Goal: Task Accomplishment & Management: Use online tool/utility

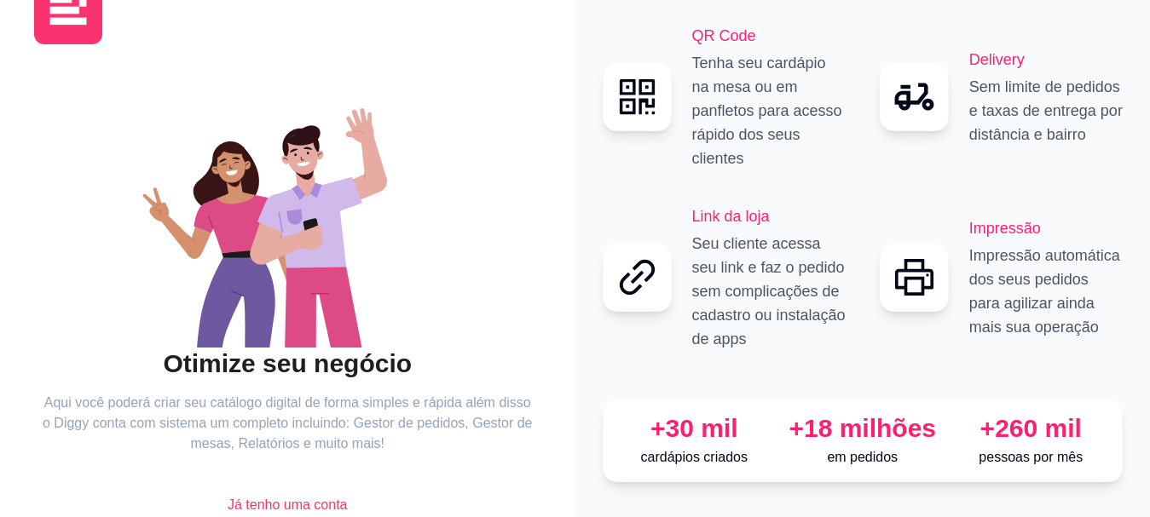
scroll to position [131, 0]
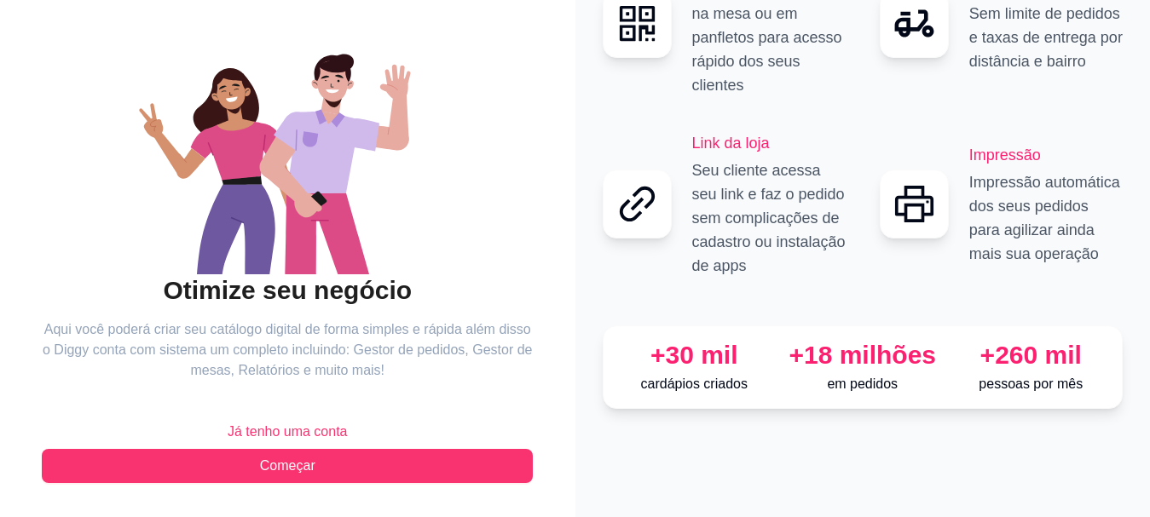
click at [306, 428] on span "Já tenho uma conta" at bounding box center [288, 432] width 120 height 20
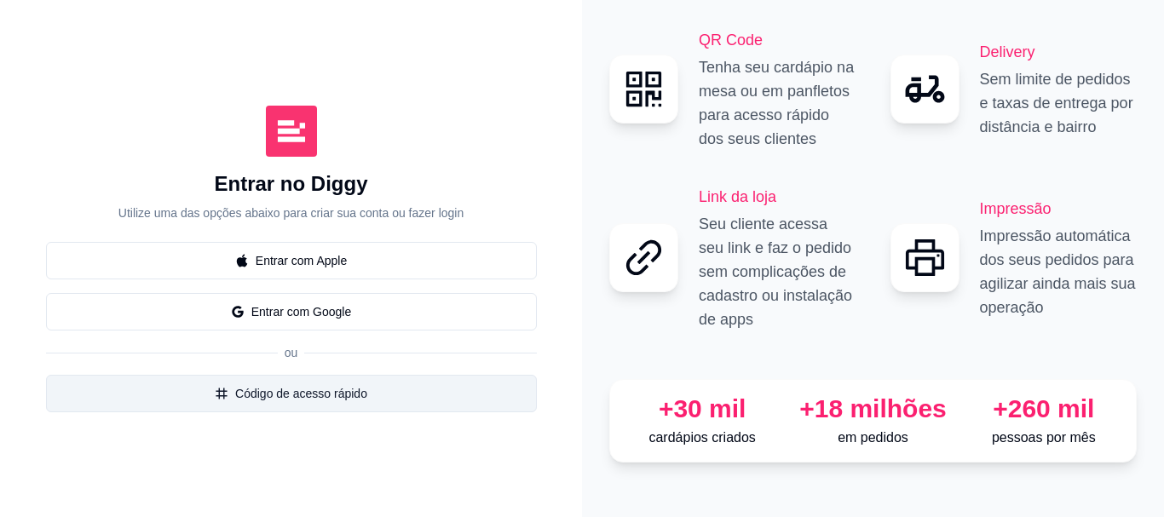
click at [276, 401] on button "Código de acesso rápido" at bounding box center [291, 394] width 491 height 38
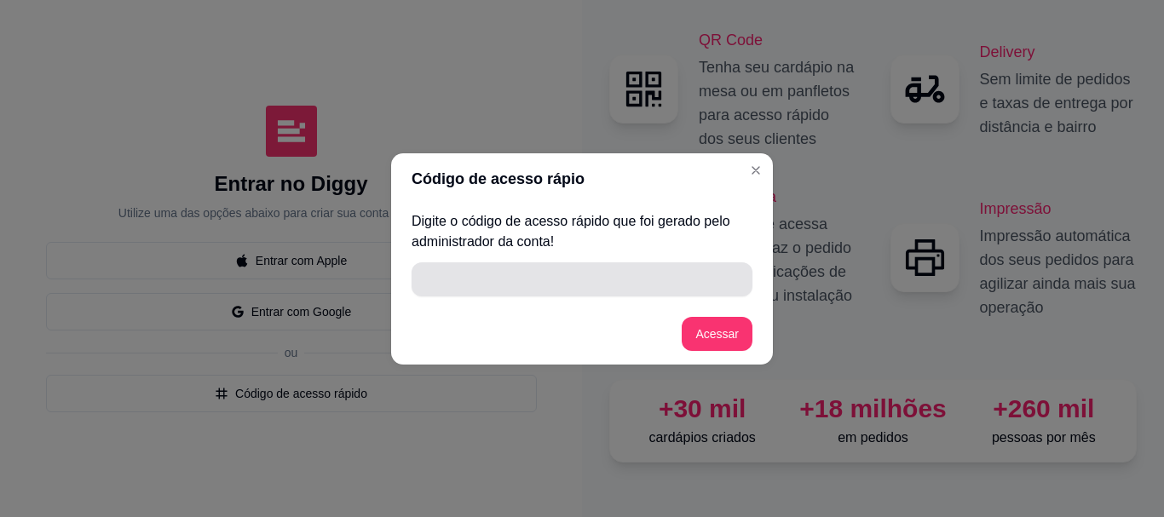
click at [558, 280] on input "" at bounding box center [582, 280] width 321 height 34
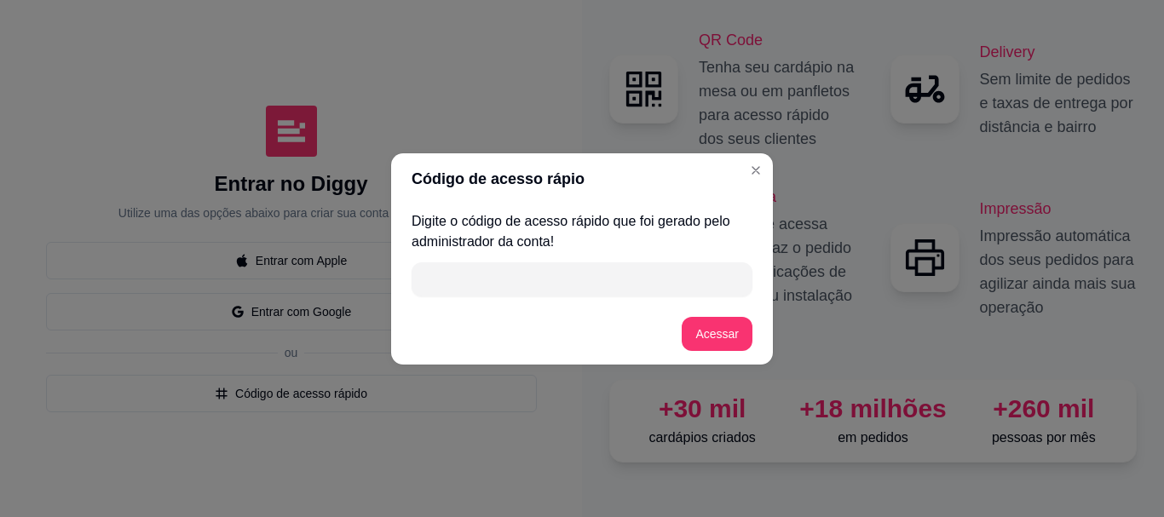
paste input "RABANADA"
type input "RABANADA"
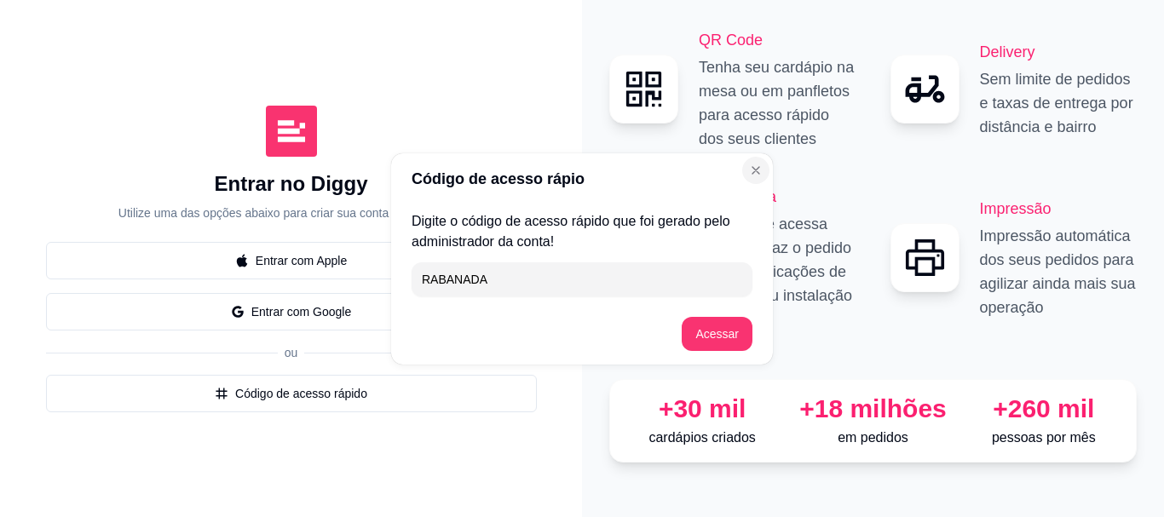
click at [757, 173] on icon "Close" at bounding box center [756, 171] width 14 height 14
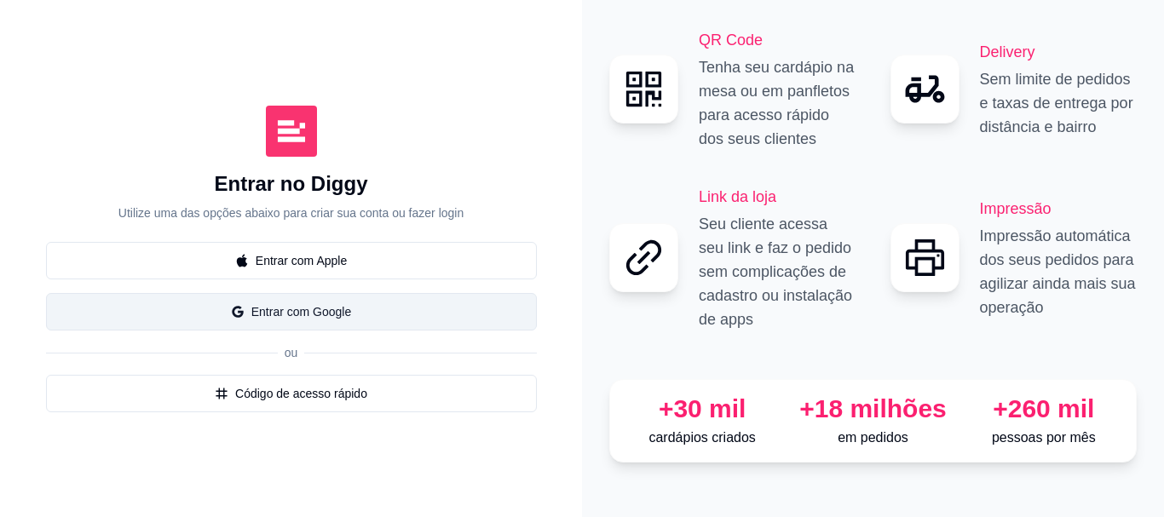
click at [279, 314] on button "Entrar com Google" at bounding box center [291, 312] width 491 height 38
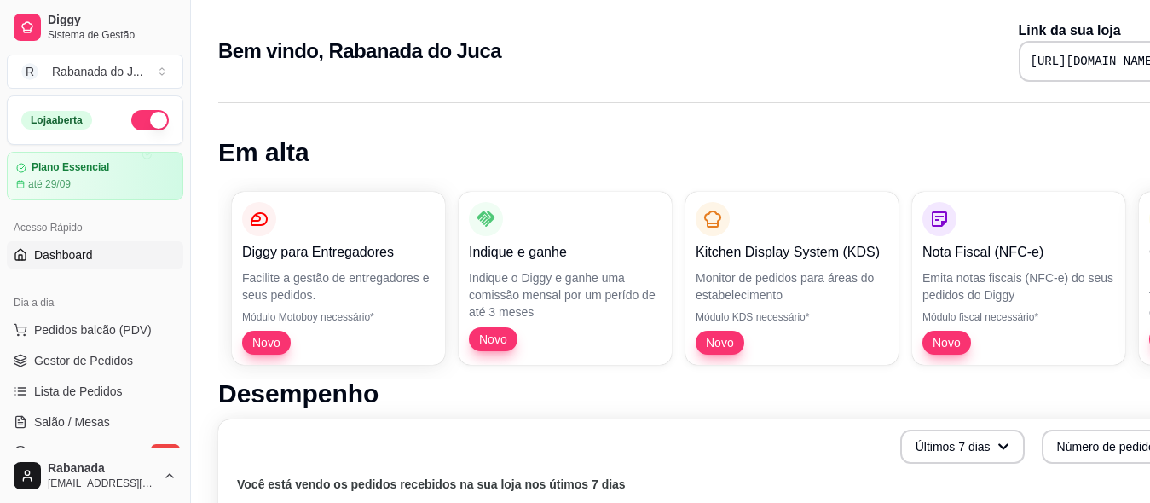
click at [73, 260] on span "Dashboard" at bounding box center [63, 254] width 59 height 17
click at [80, 360] on span "Gestor de Pedidos" at bounding box center [83, 360] width 99 height 17
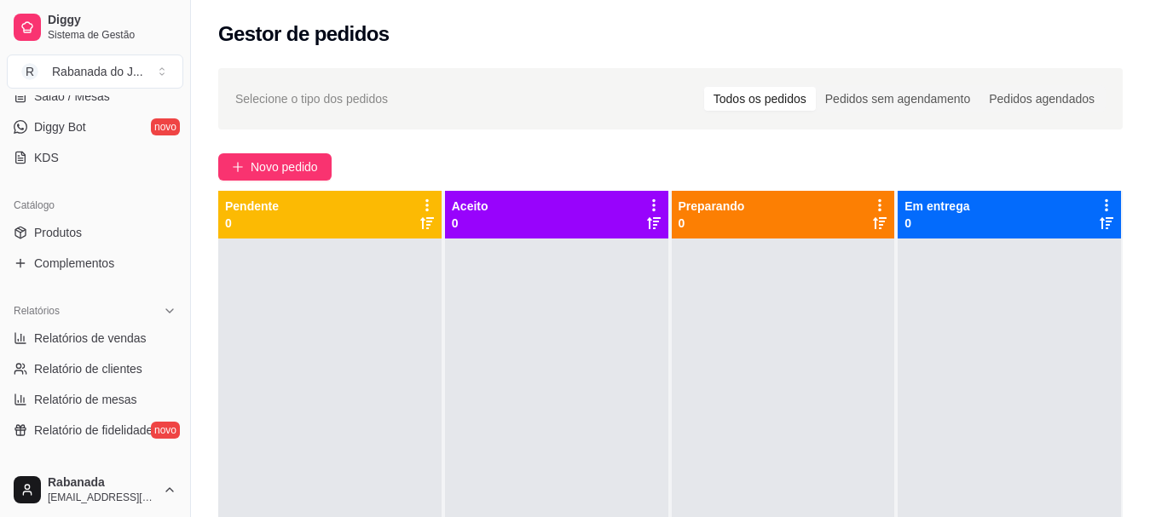
scroll to position [341, 0]
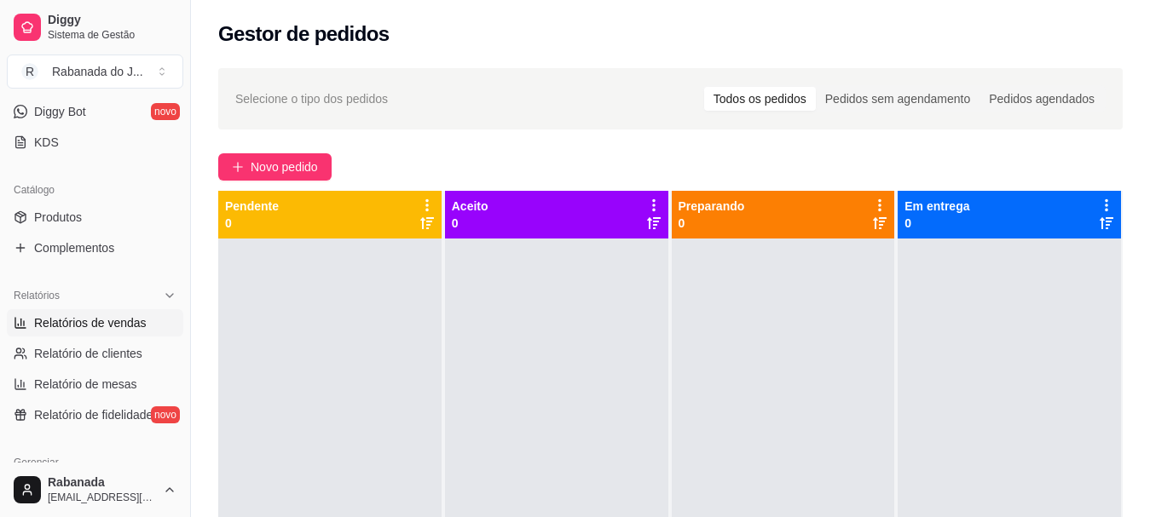
click at [108, 326] on span "Relatórios de vendas" at bounding box center [90, 323] width 113 height 17
select select "ALL"
select select "0"
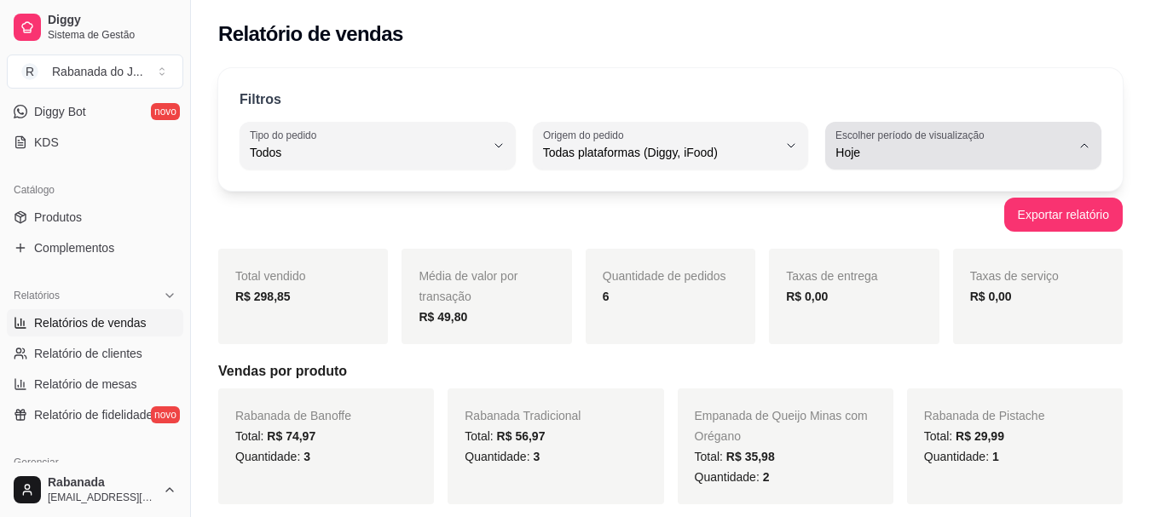
click at [912, 147] on span "Hoje" at bounding box center [952, 152] width 235 height 17
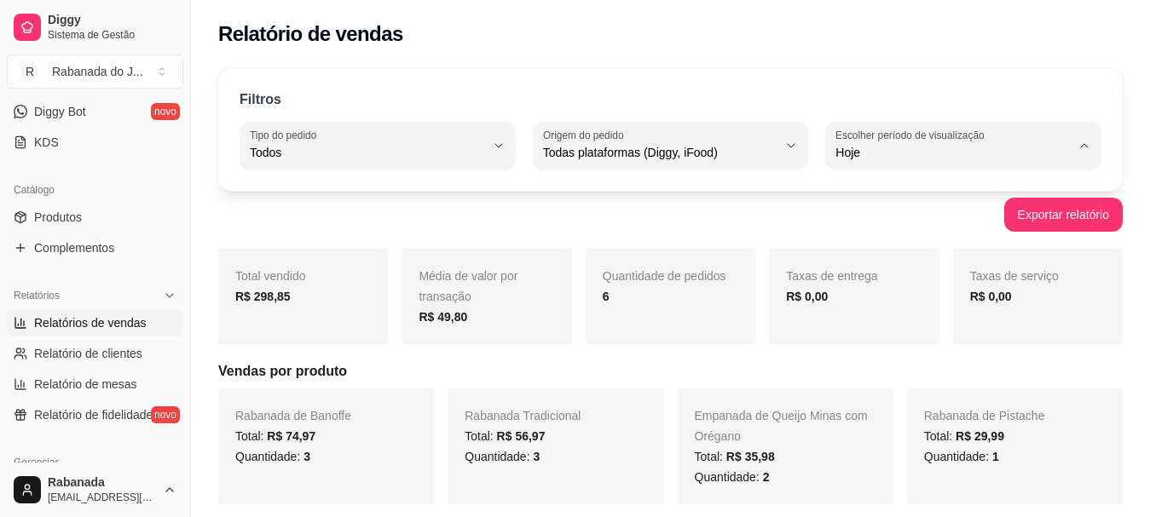
click at [895, 368] on span "Customizado" at bounding box center [955, 360] width 222 height 16
type input "-1"
select select "-1"
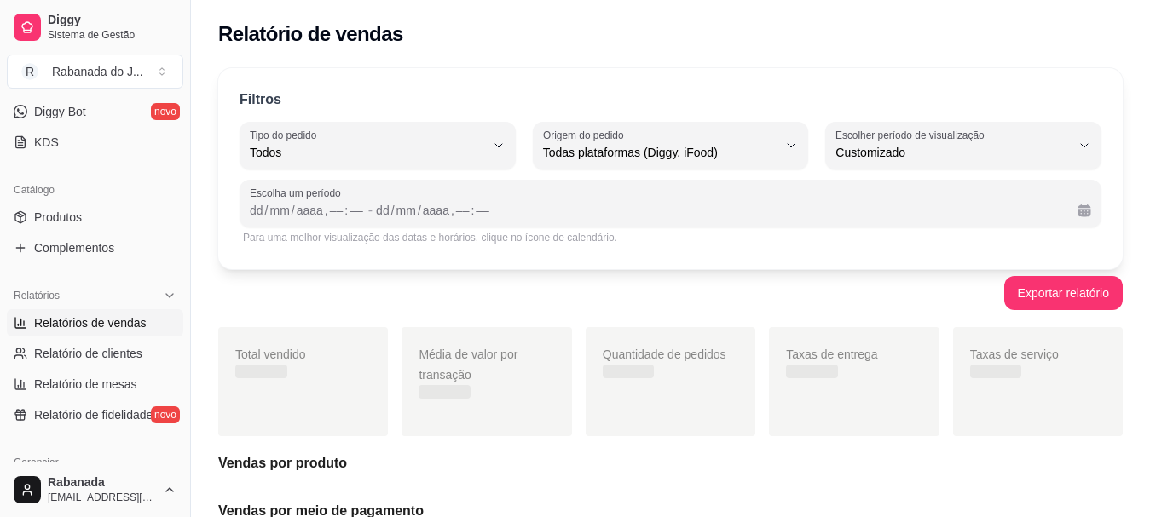
scroll to position [16, 0]
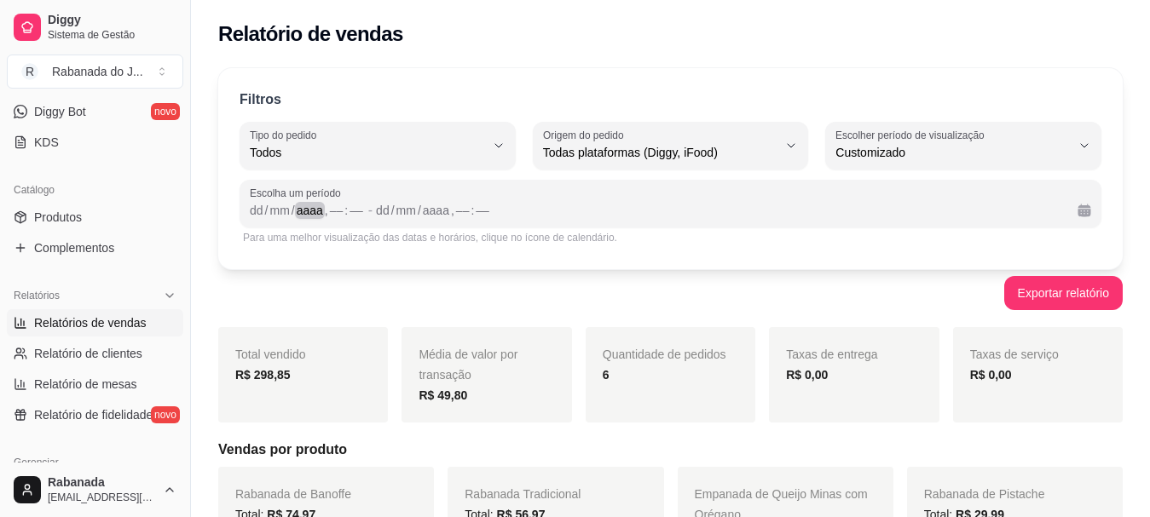
click at [300, 214] on div "aaaa" at bounding box center [310, 210] width 30 height 17
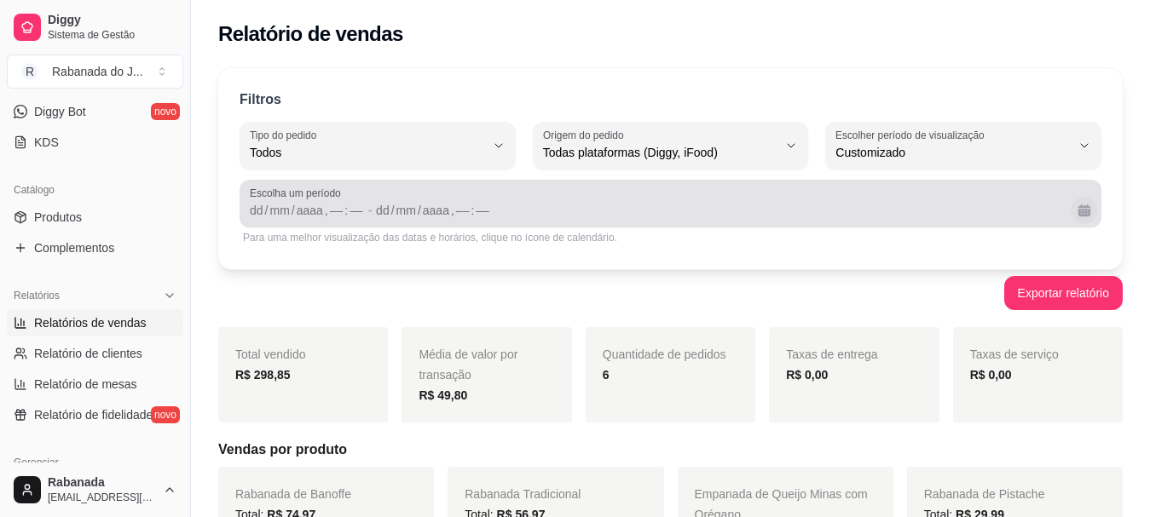
click at [1088, 209] on button "Calendário" at bounding box center [1084, 210] width 26 height 26
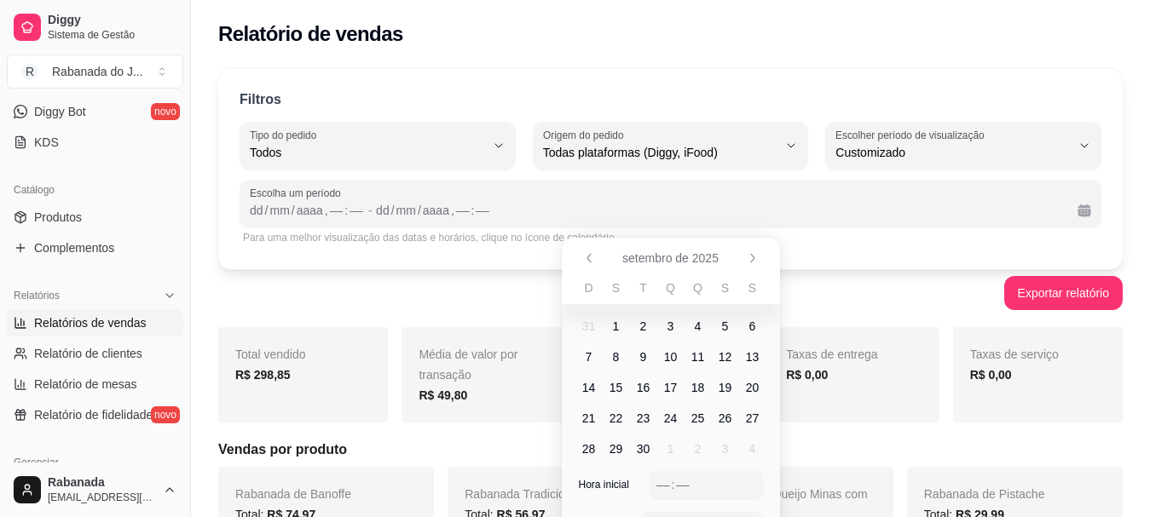
click at [669, 326] on span "3" at bounding box center [670, 326] width 7 height 17
click at [674, 322] on span "3" at bounding box center [670, 326] width 27 height 27
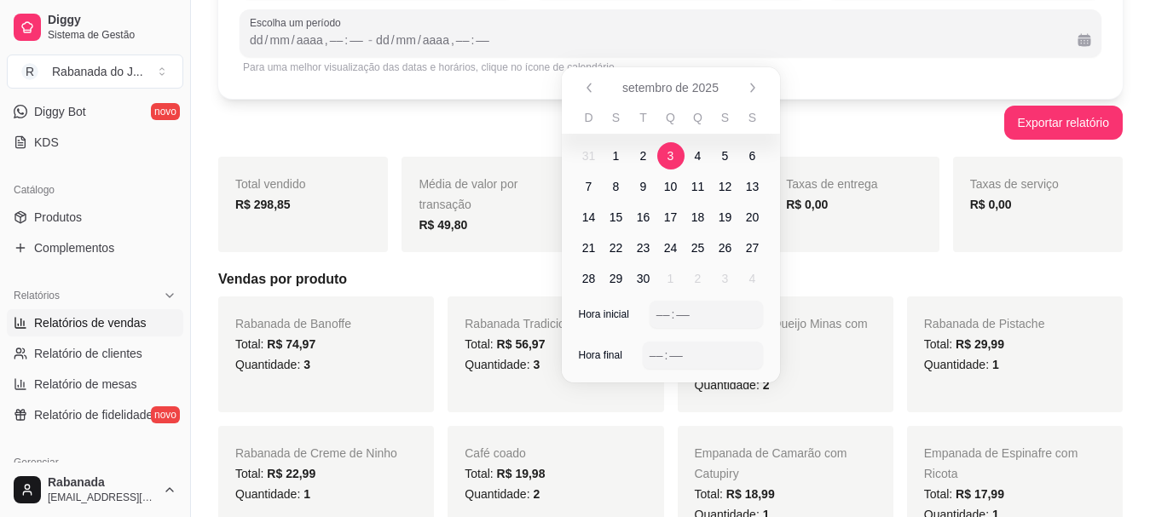
scroll to position [85, 0]
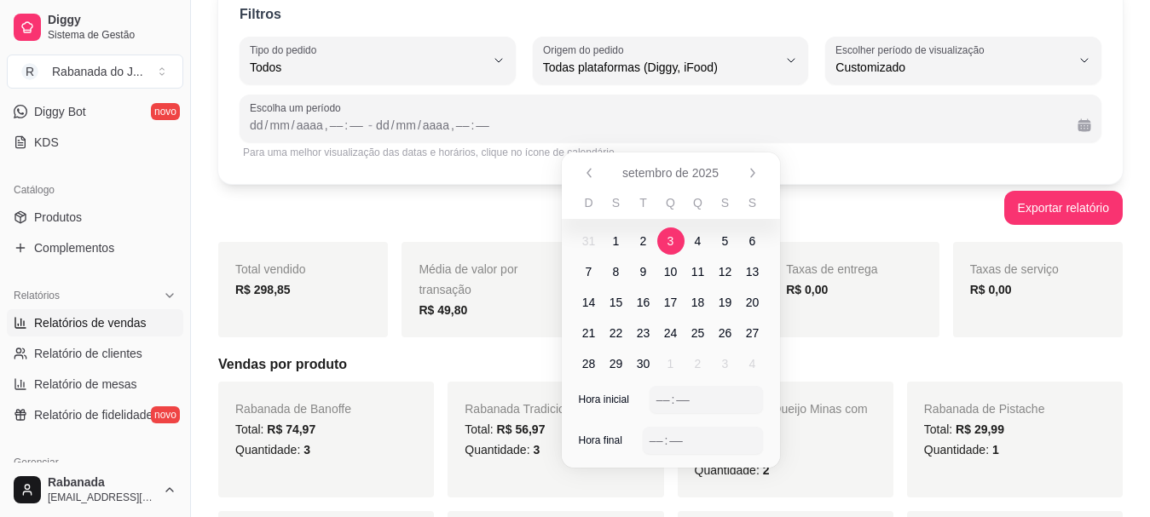
click at [666, 237] on span "3" at bounding box center [670, 241] width 27 height 27
click at [642, 98] on div "Escolha um período dd / mm / aaaa , –– : –– - dd / mm / aaaa , –– : ––" at bounding box center [671, 119] width 862 height 48
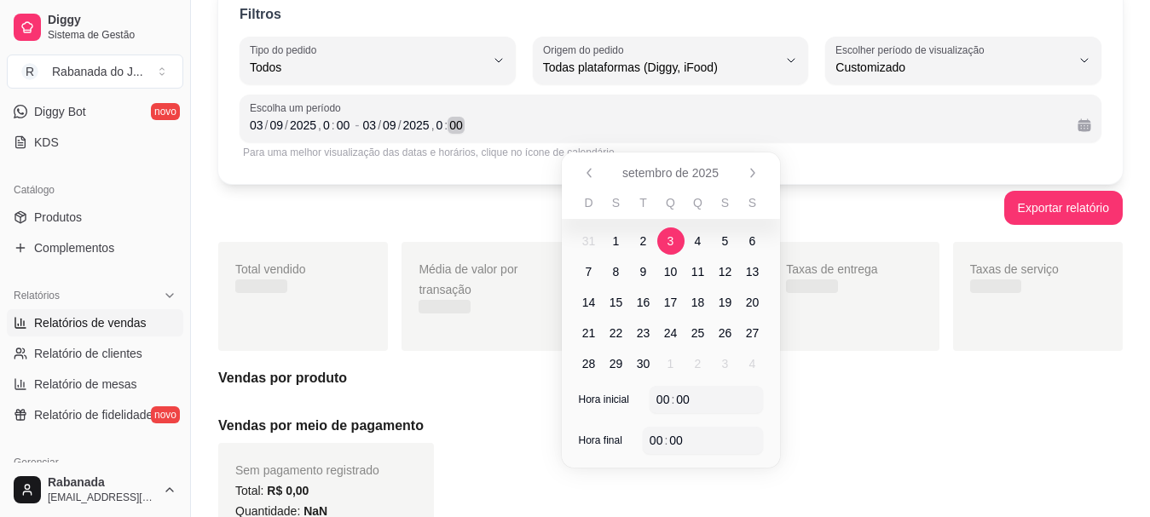
scroll to position [81, 0]
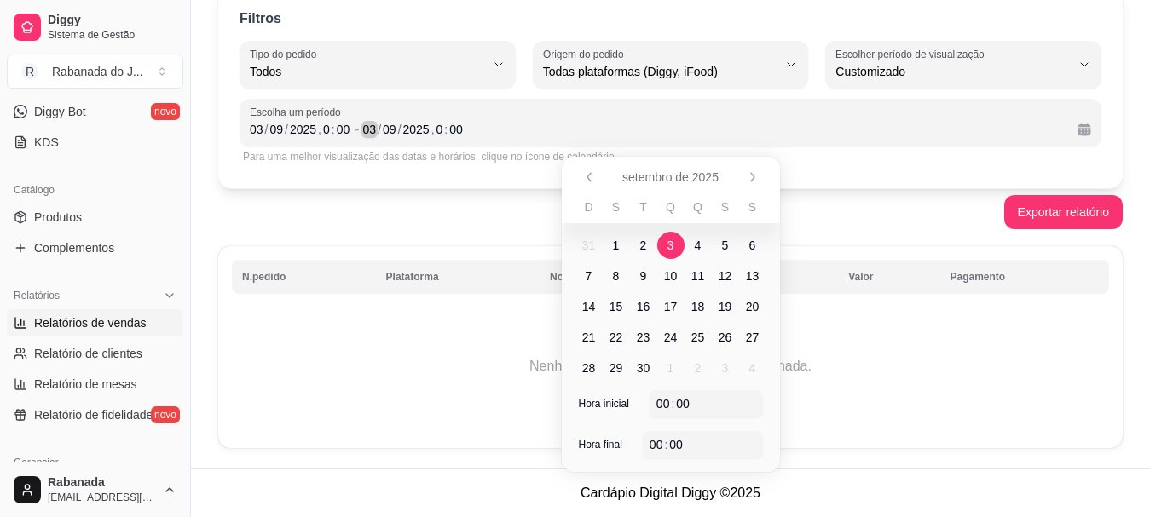
click at [370, 135] on div "03" at bounding box center [369, 129] width 17 height 17
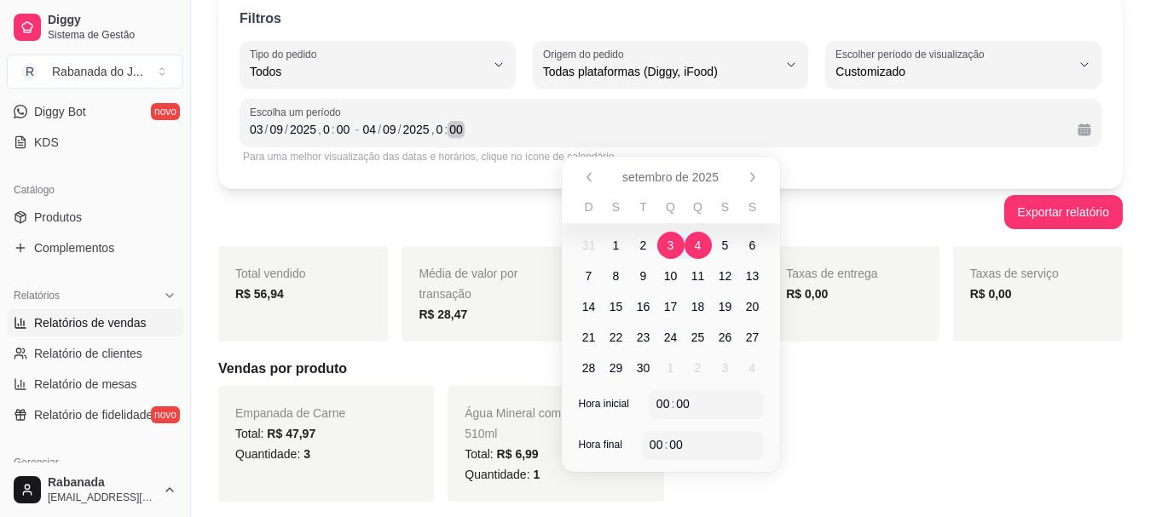
click at [557, 126] on div "[DATE] 0 : 00" at bounding box center [713, 129] width 701 height 20
click at [804, 156] on div "Para uma melhor visualização das datas e horários, clique no ícone de calendári…" at bounding box center [670, 157] width 855 height 14
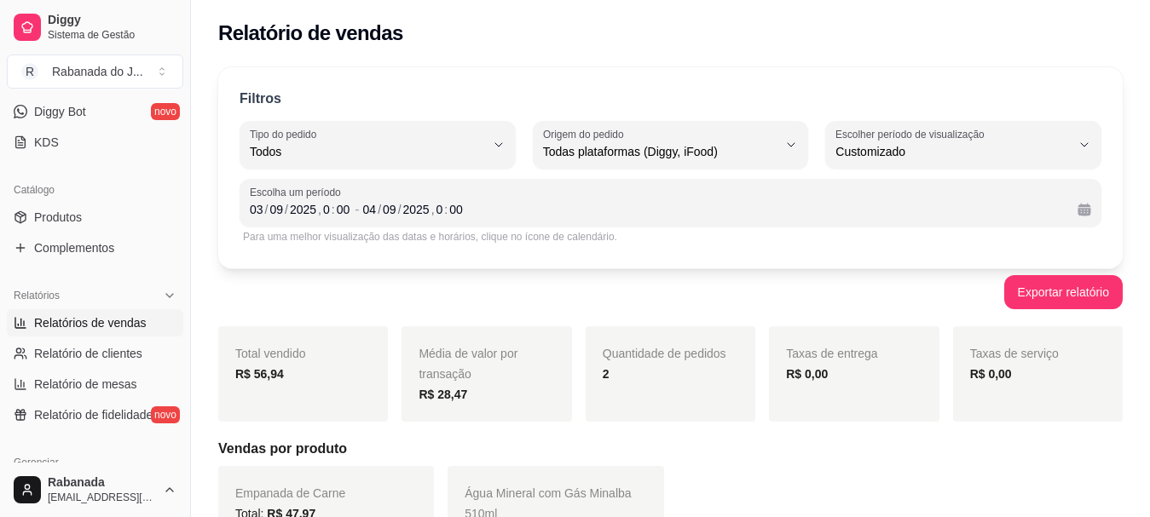
scroll to position [0, 0]
click at [1071, 292] on button "Exportar relatório" at bounding box center [1063, 293] width 115 height 33
click at [261, 211] on div "03" at bounding box center [256, 210] width 17 height 17
click at [263, 210] on div "/" at bounding box center [266, 210] width 7 height 17
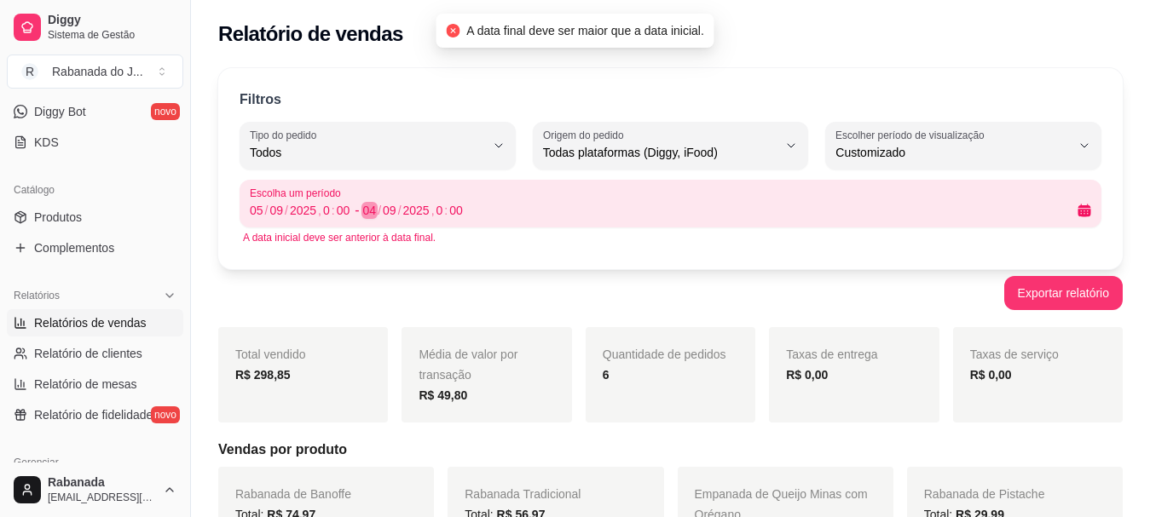
click at [379, 208] on div "/" at bounding box center [379, 210] width 7 height 17
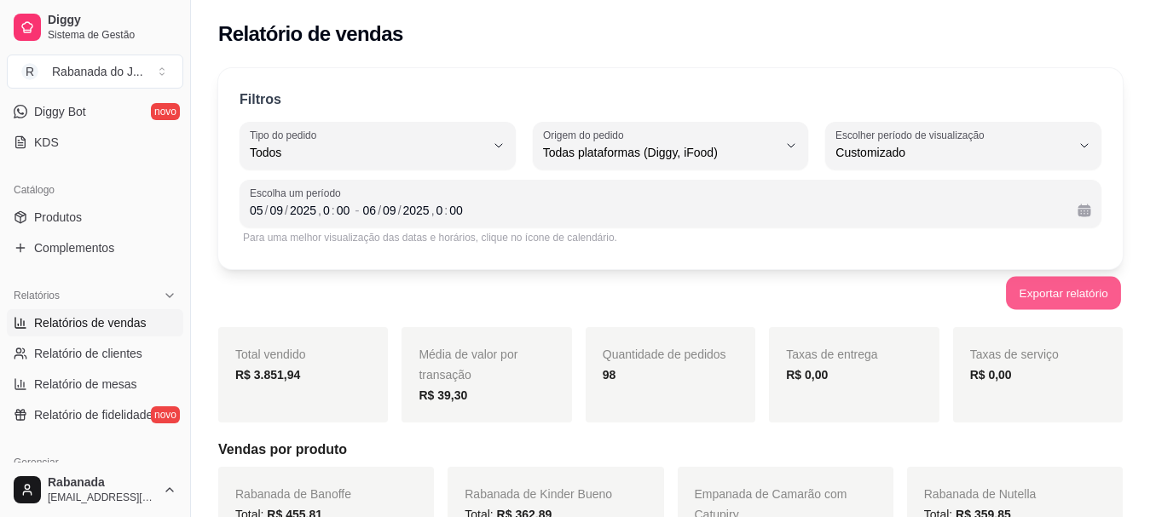
click at [1068, 291] on button "Exportar relatório" at bounding box center [1063, 293] width 115 height 33
click at [261, 211] on div "05" at bounding box center [256, 210] width 17 height 17
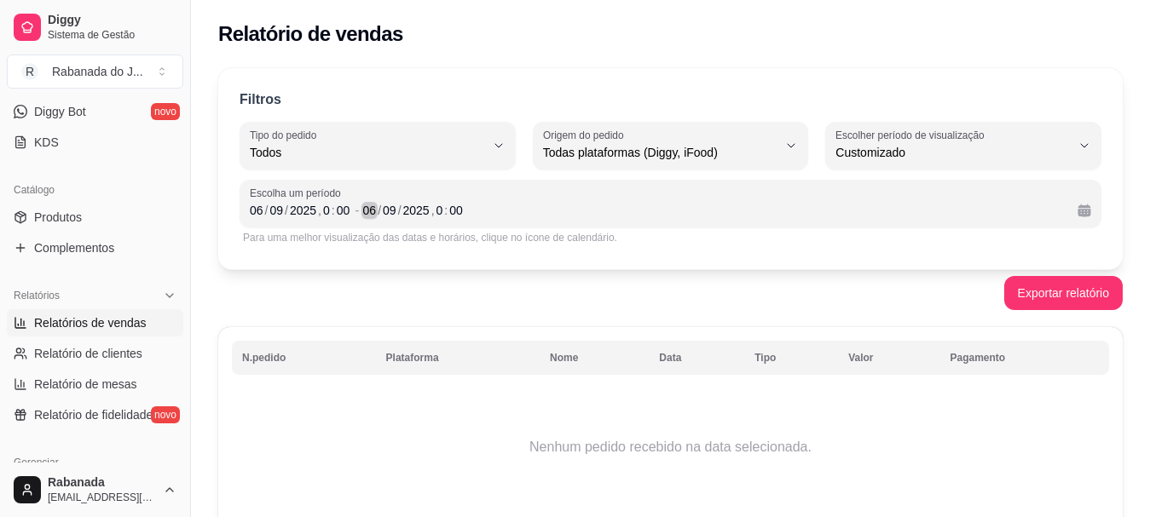
click at [373, 213] on div "06" at bounding box center [369, 210] width 17 height 17
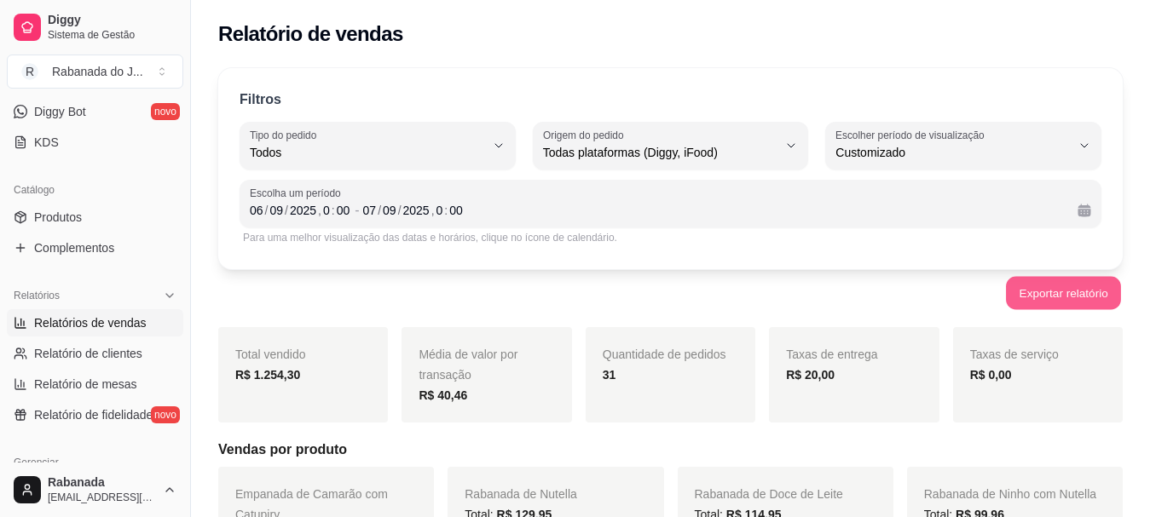
click at [1077, 295] on button "Exportar relatório" at bounding box center [1063, 293] width 115 height 33
click at [259, 209] on div "06" at bounding box center [256, 210] width 17 height 17
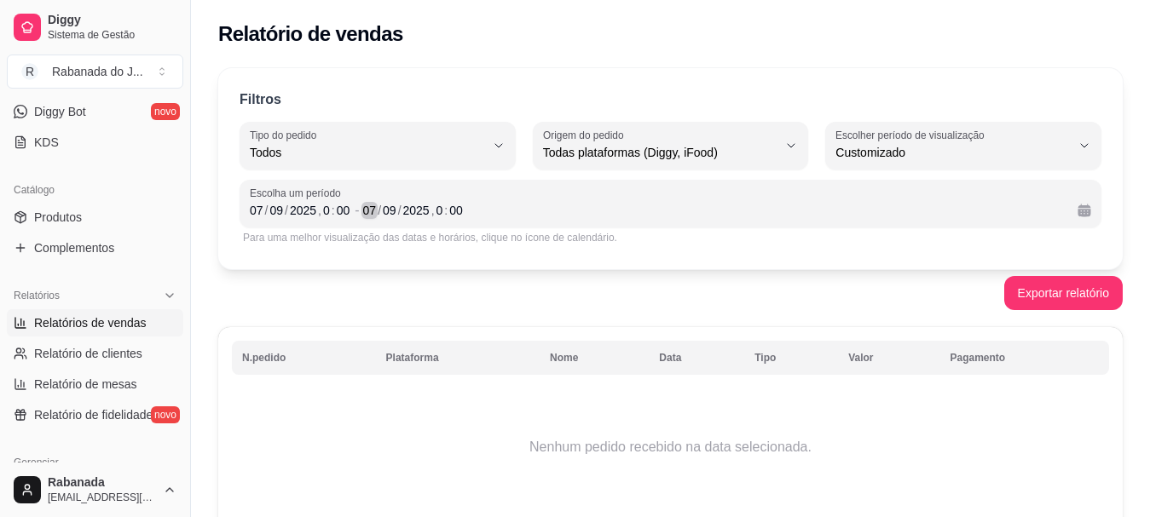
click at [366, 216] on div "07" at bounding box center [369, 210] width 17 height 17
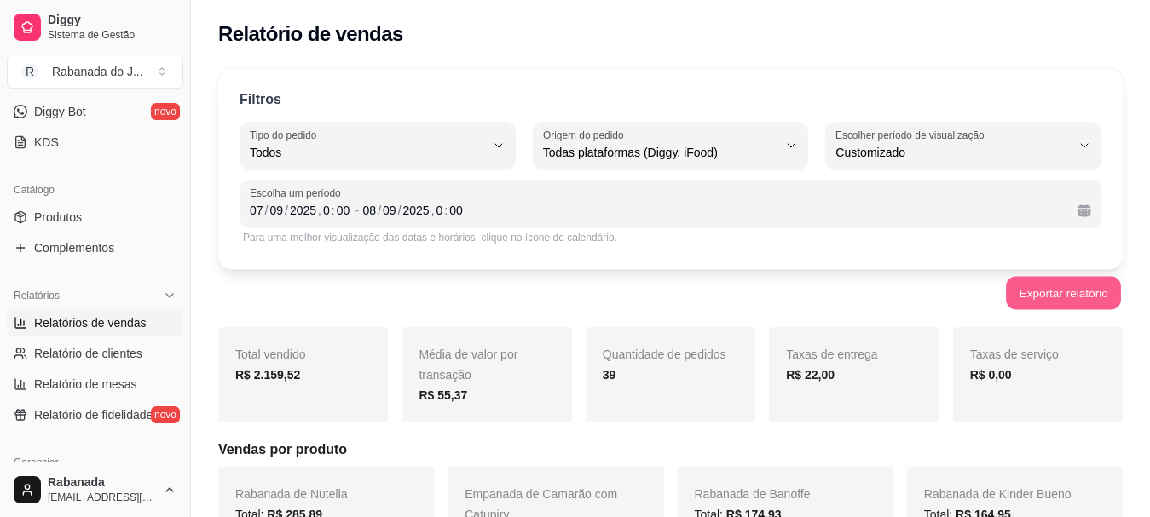
click at [1060, 294] on button "Exportar relatório" at bounding box center [1063, 293] width 115 height 33
click at [251, 213] on div "07" at bounding box center [256, 210] width 17 height 17
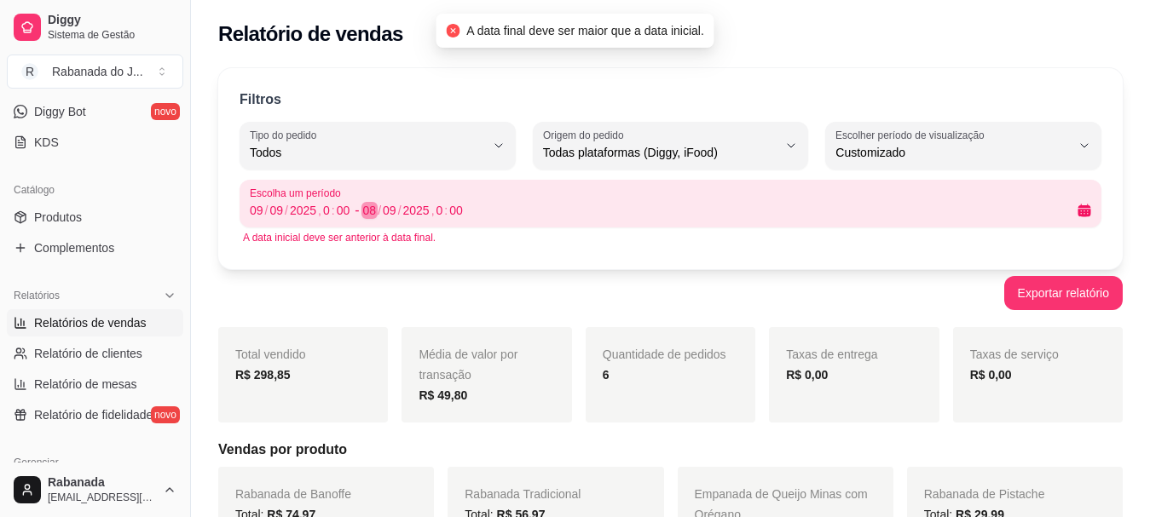
click at [369, 206] on div "08" at bounding box center [369, 210] width 17 height 17
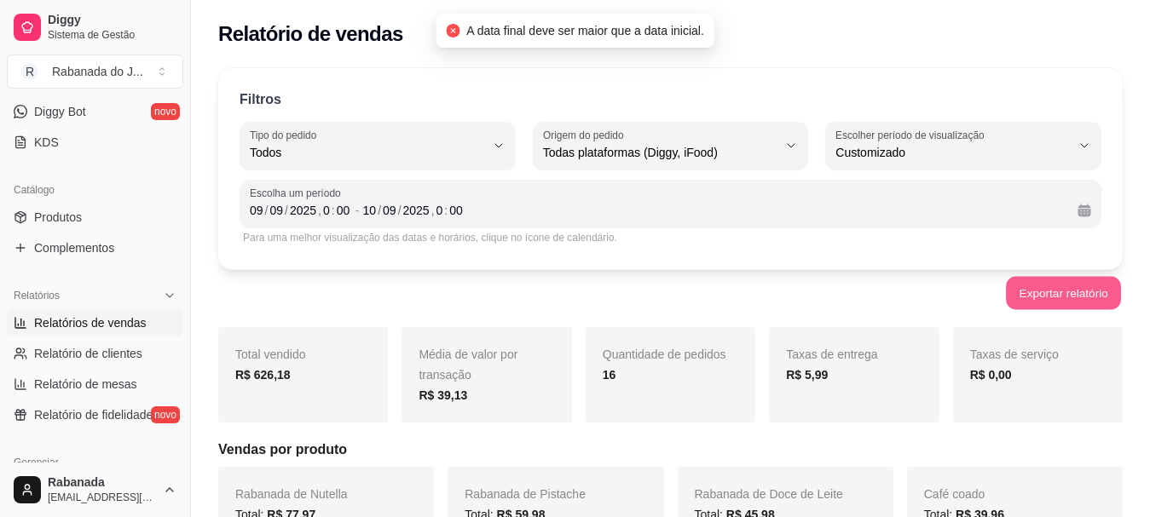
click at [1054, 288] on button "Exportar relatório" at bounding box center [1063, 293] width 115 height 33
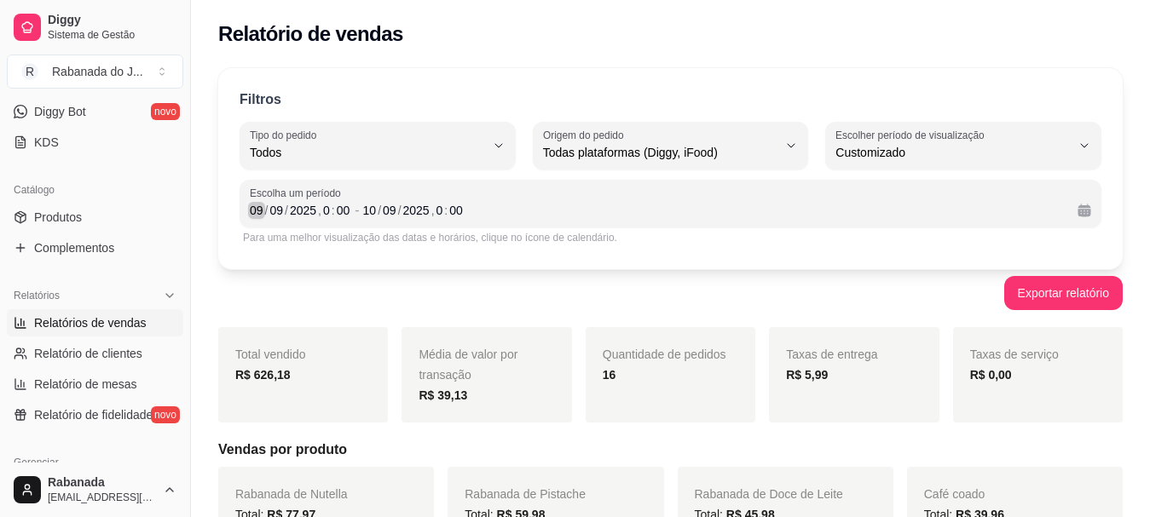
click at [262, 211] on div "09" at bounding box center [256, 210] width 17 height 17
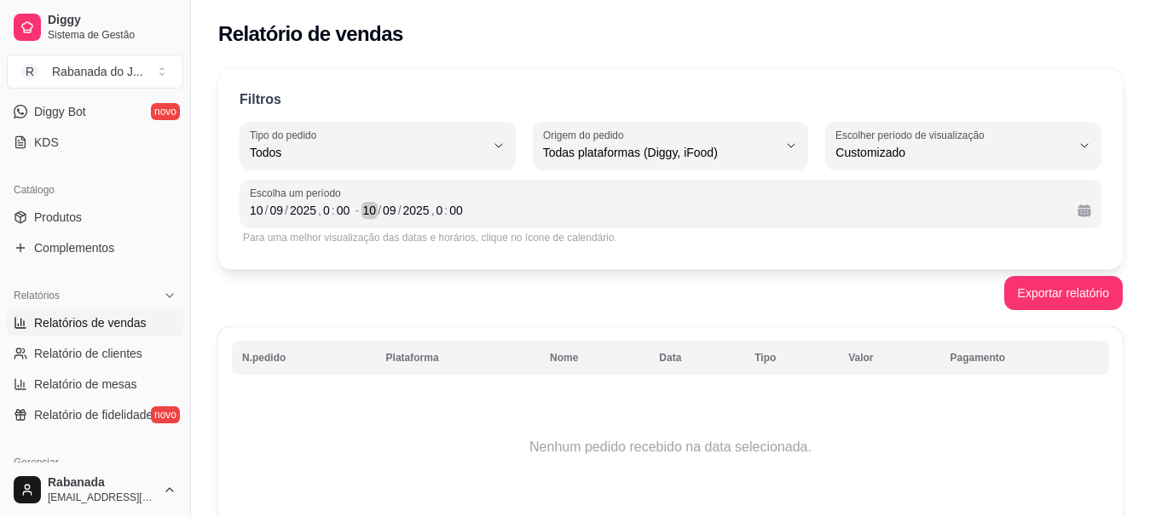
click at [370, 207] on div "10" at bounding box center [369, 210] width 17 height 17
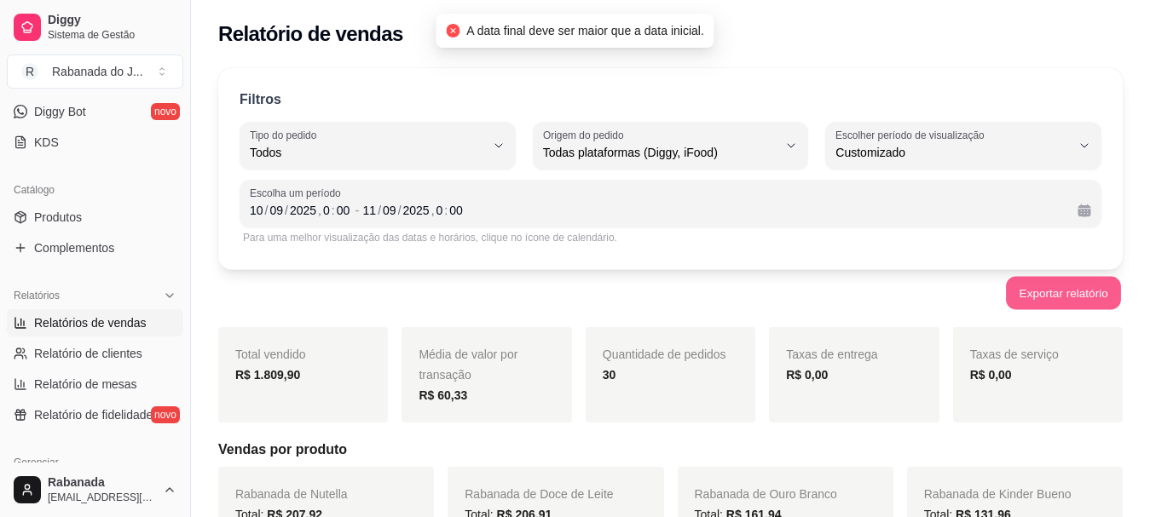
click at [1045, 292] on button "Exportar relatório" at bounding box center [1063, 293] width 115 height 33
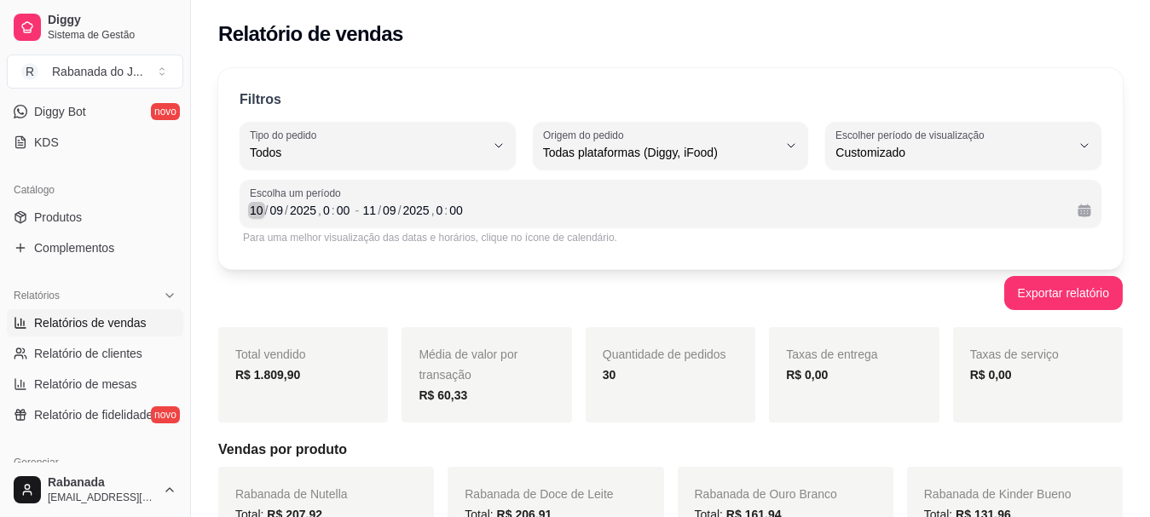
click at [259, 210] on div "10" at bounding box center [256, 210] width 17 height 17
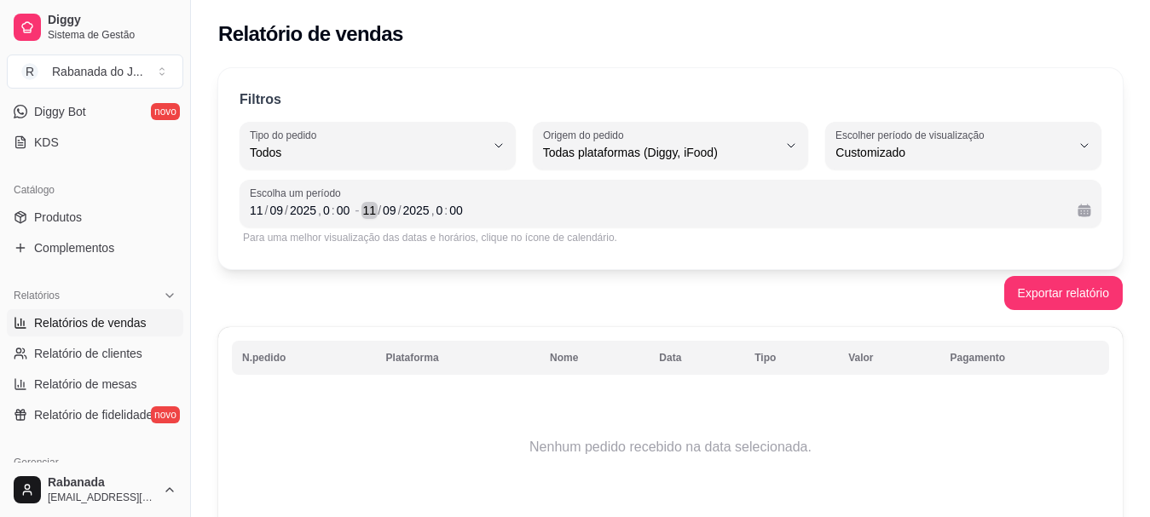
click at [373, 209] on div "11" at bounding box center [369, 210] width 17 height 17
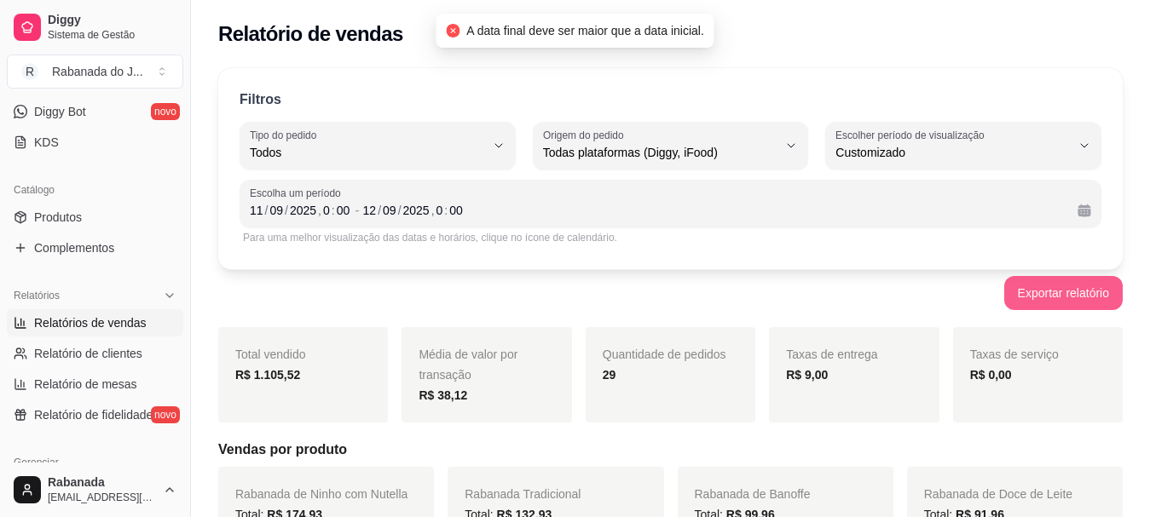
click at [1036, 289] on button "Exportar relatório" at bounding box center [1063, 293] width 118 height 34
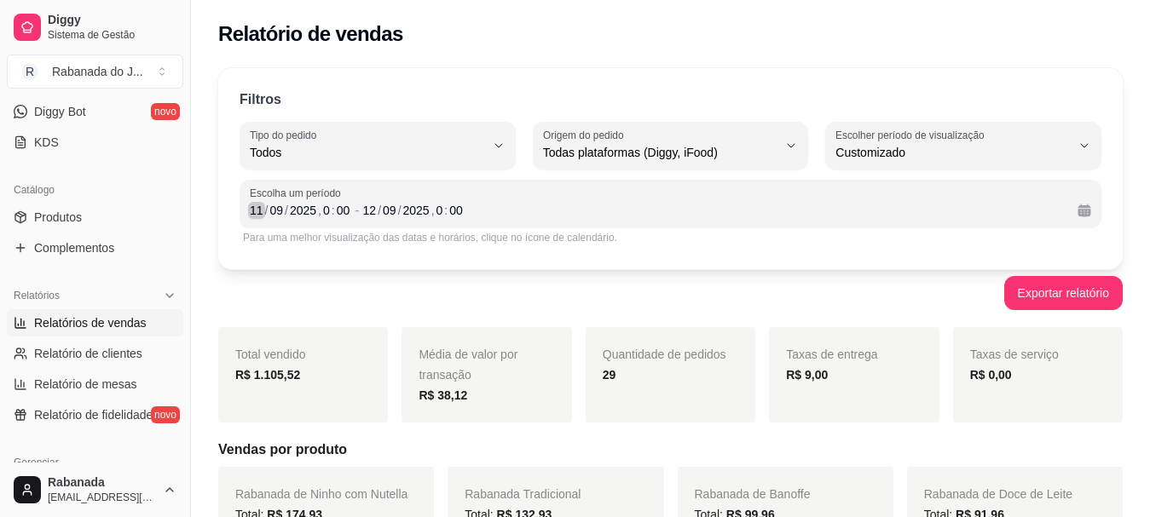
click at [258, 216] on div "11" at bounding box center [256, 210] width 17 height 17
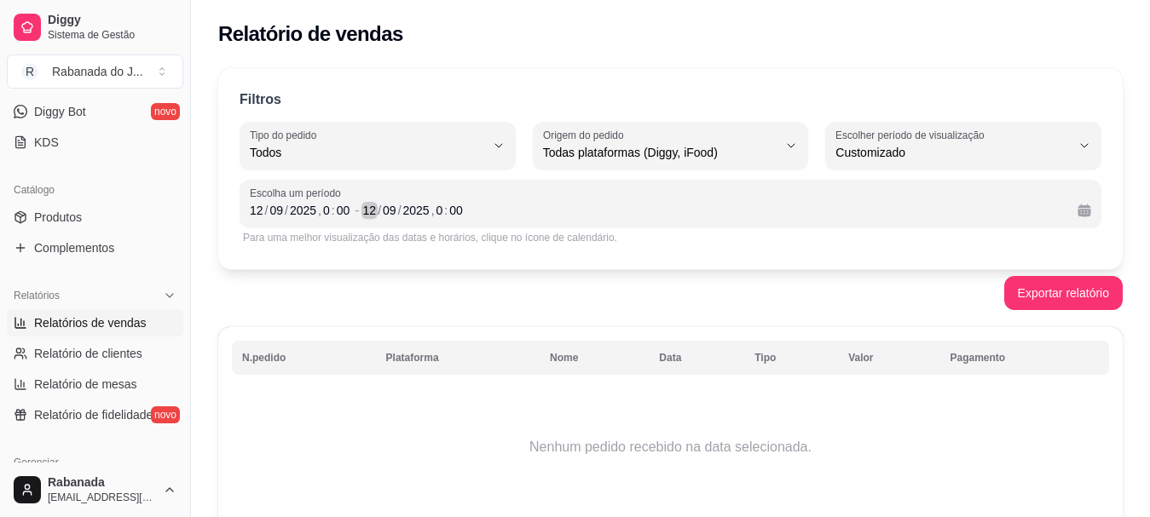
click at [376, 211] on div "/" at bounding box center [379, 210] width 7 height 17
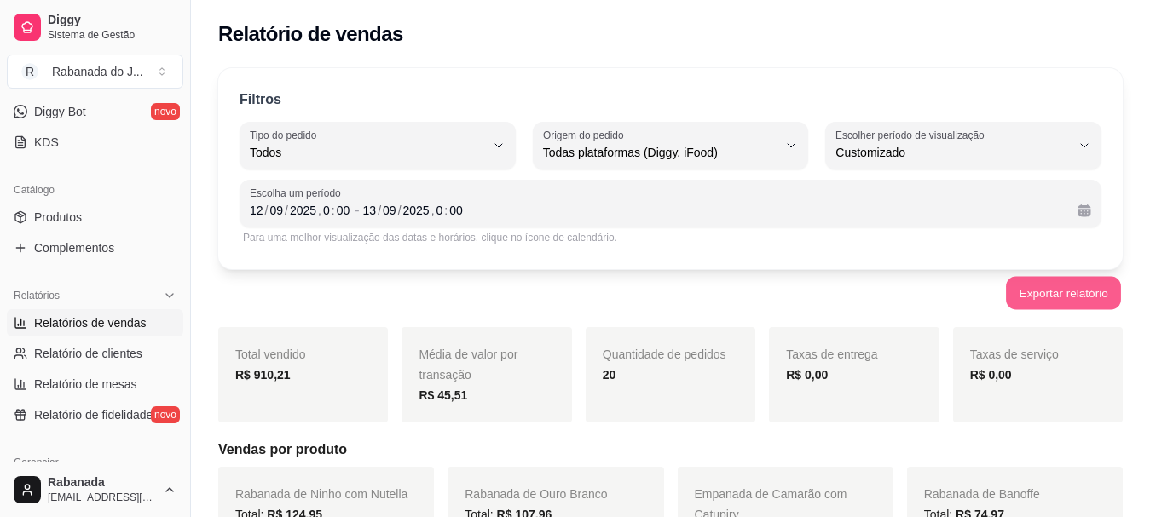
click at [1056, 295] on button "Exportar relatório" at bounding box center [1063, 293] width 115 height 33
click at [260, 215] on div "12" at bounding box center [256, 210] width 17 height 17
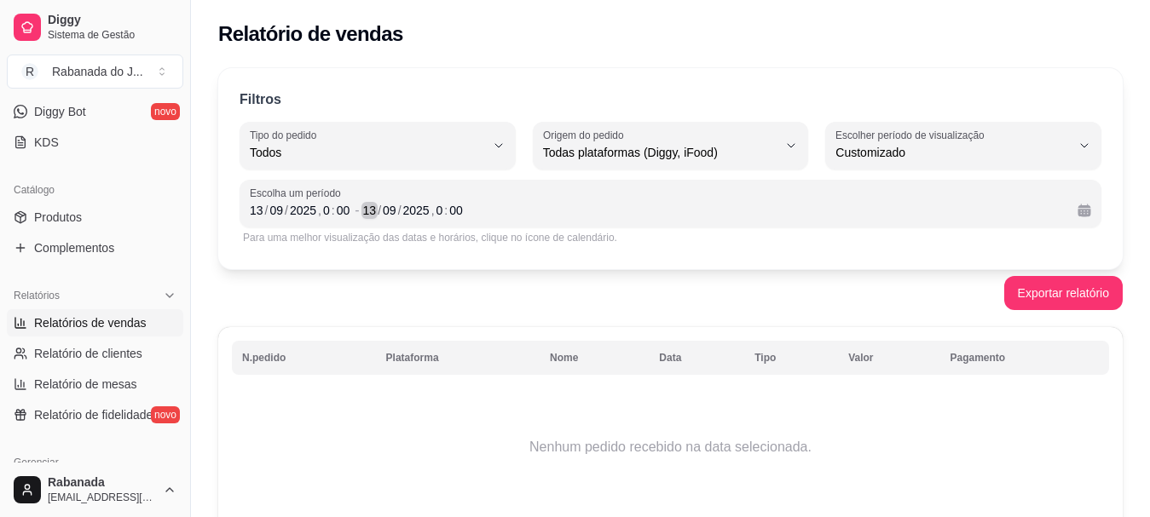
click at [370, 208] on div "13" at bounding box center [369, 210] width 17 height 17
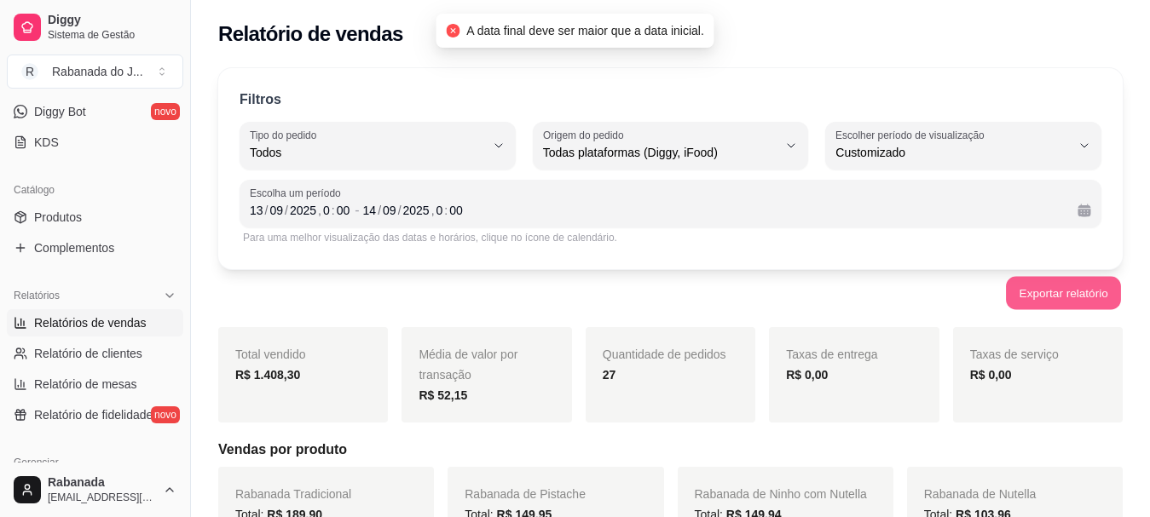
click at [1065, 292] on button "Exportar relatório" at bounding box center [1063, 293] width 115 height 33
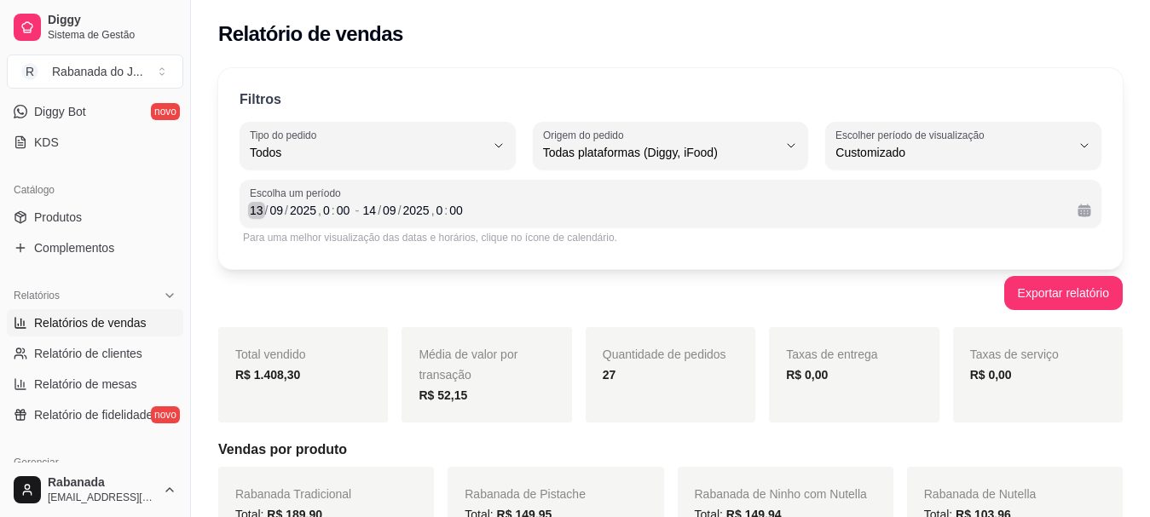
click at [257, 211] on div "13" at bounding box center [256, 210] width 17 height 17
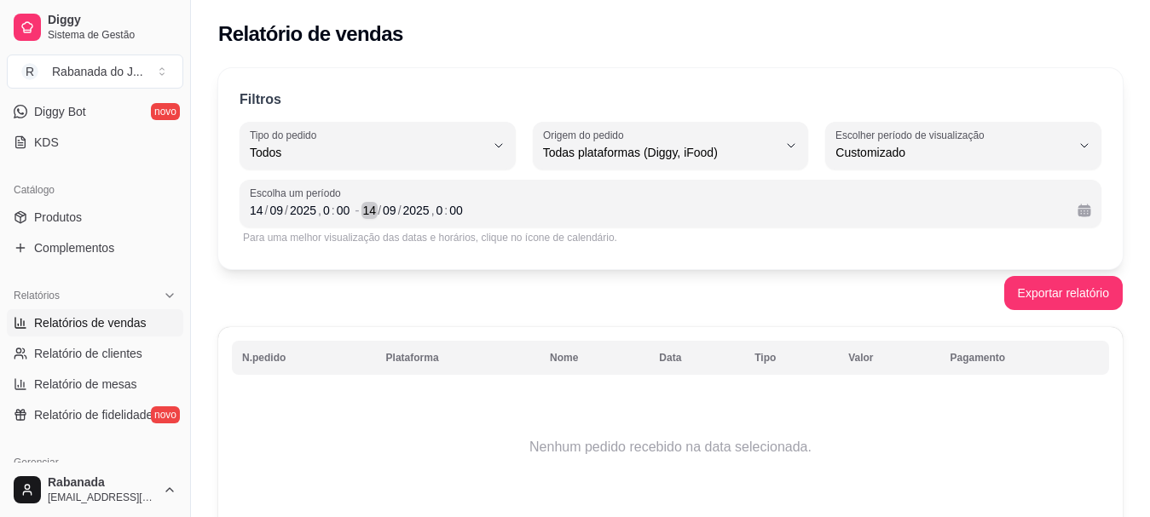
click at [373, 208] on div "14" at bounding box center [369, 210] width 17 height 17
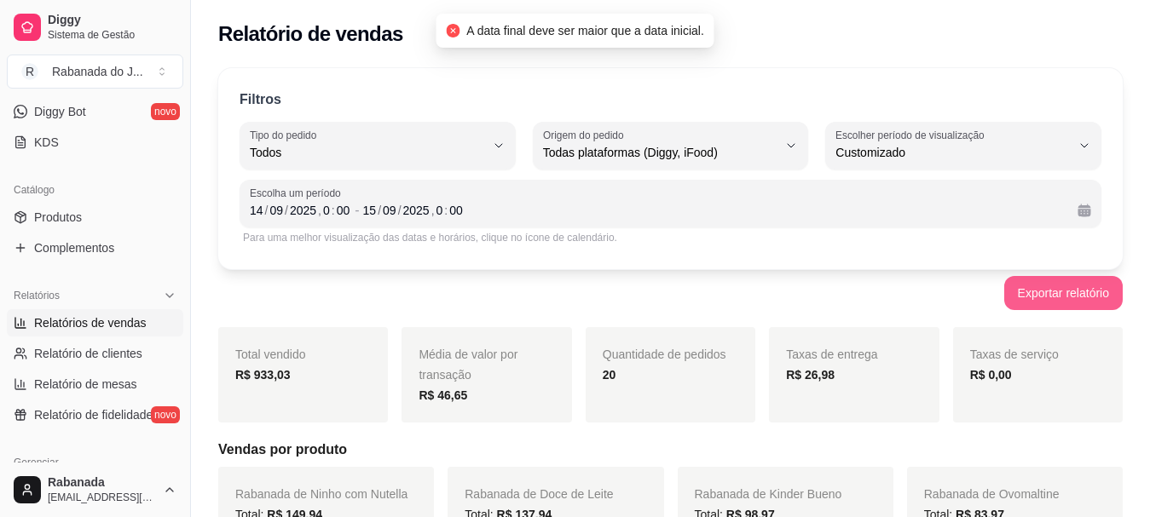
click at [1077, 292] on button "Exportar relatório" at bounding box center [1063, 293] width 118 height 34
